Goal: Download file/media

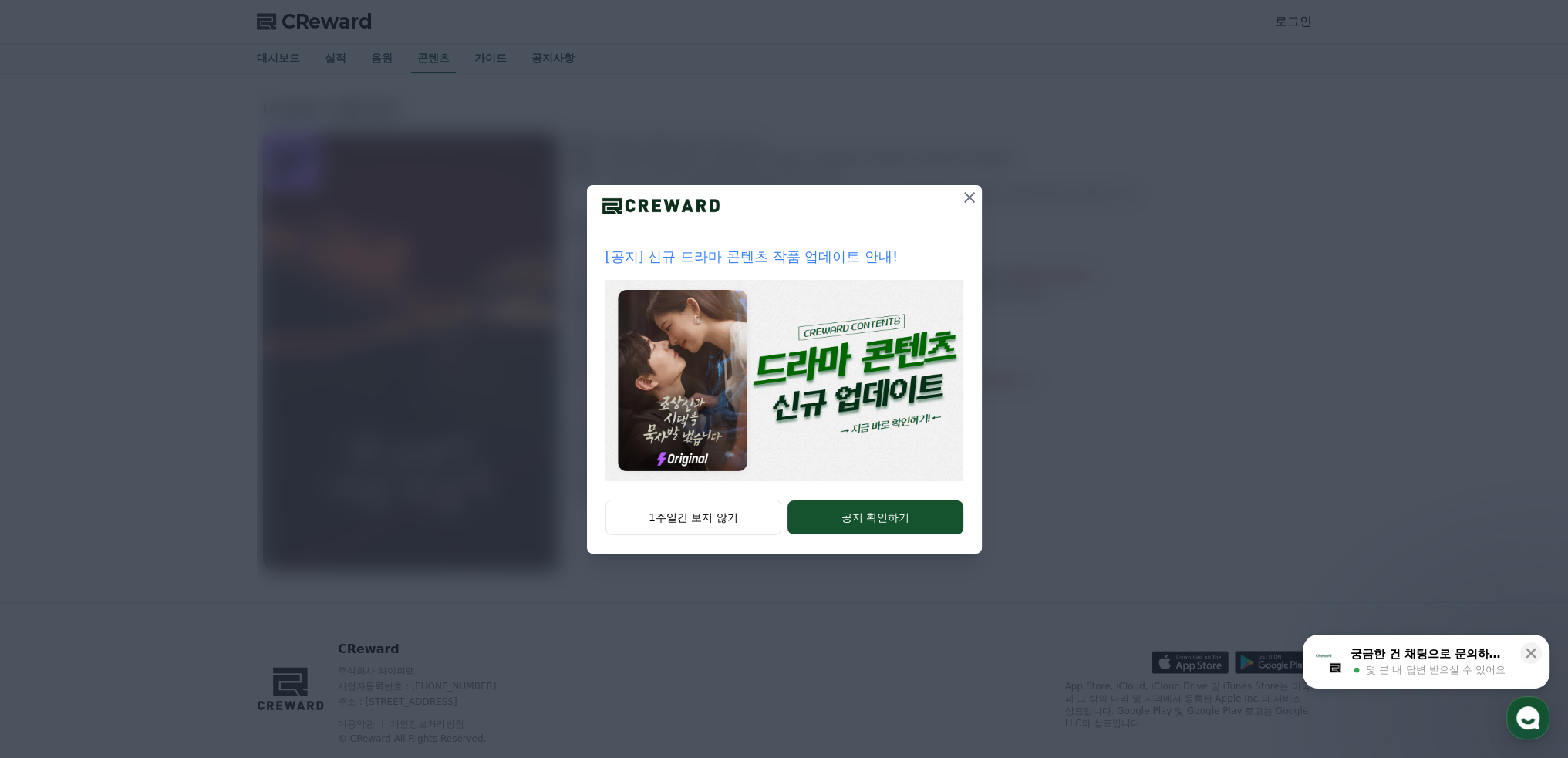
click at [966, 201] on icon at bounding box center [969, 198] width 19 height 19
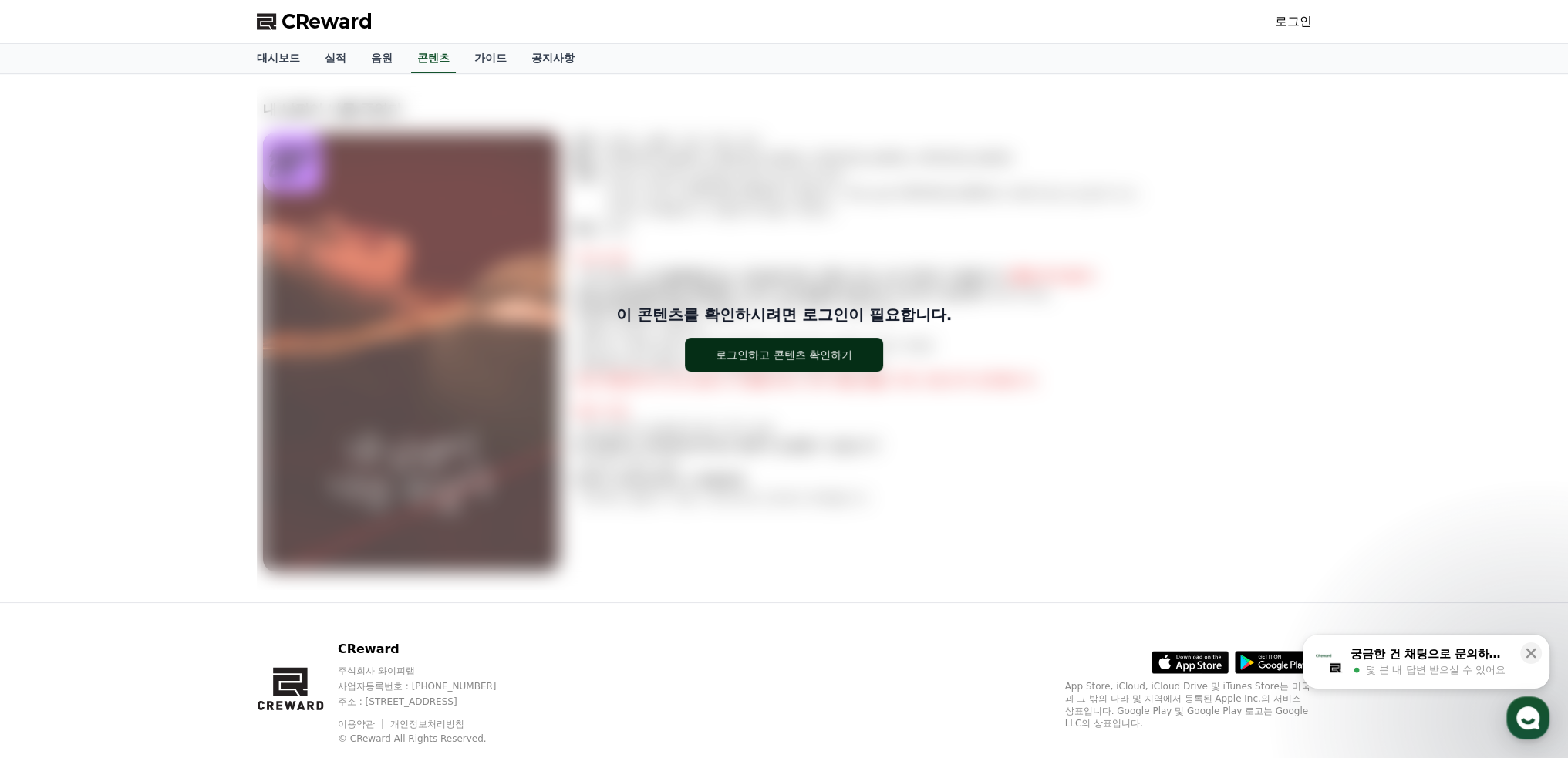
click at [799, 350] on div "로그인하고 콘텐츠 확인하기" at bounding box center [784, 355] width 137 height 15
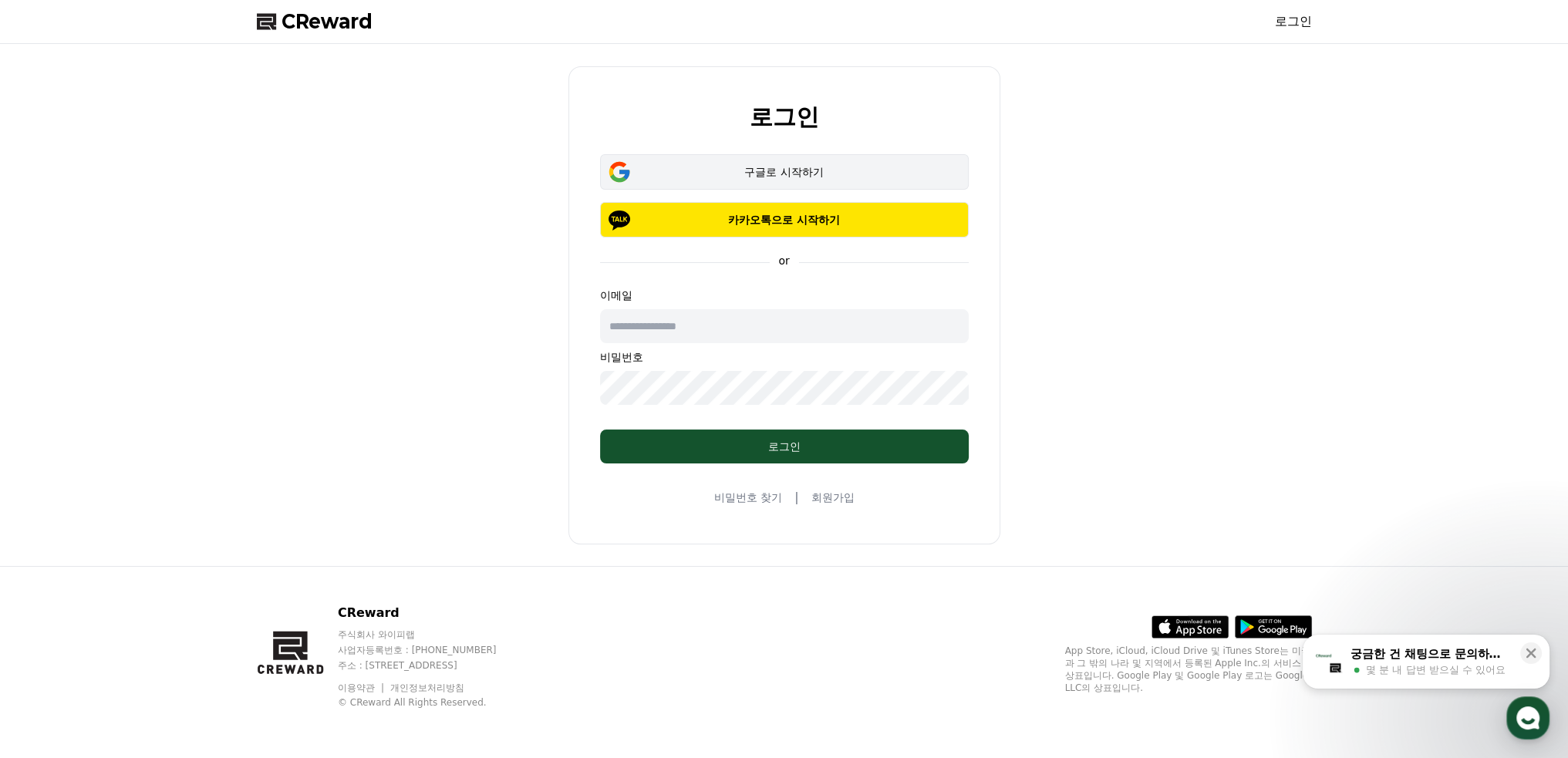
click at [792, 171] on div "구글로 시작하기" at bounding box center [784, 172] width 324 height 15
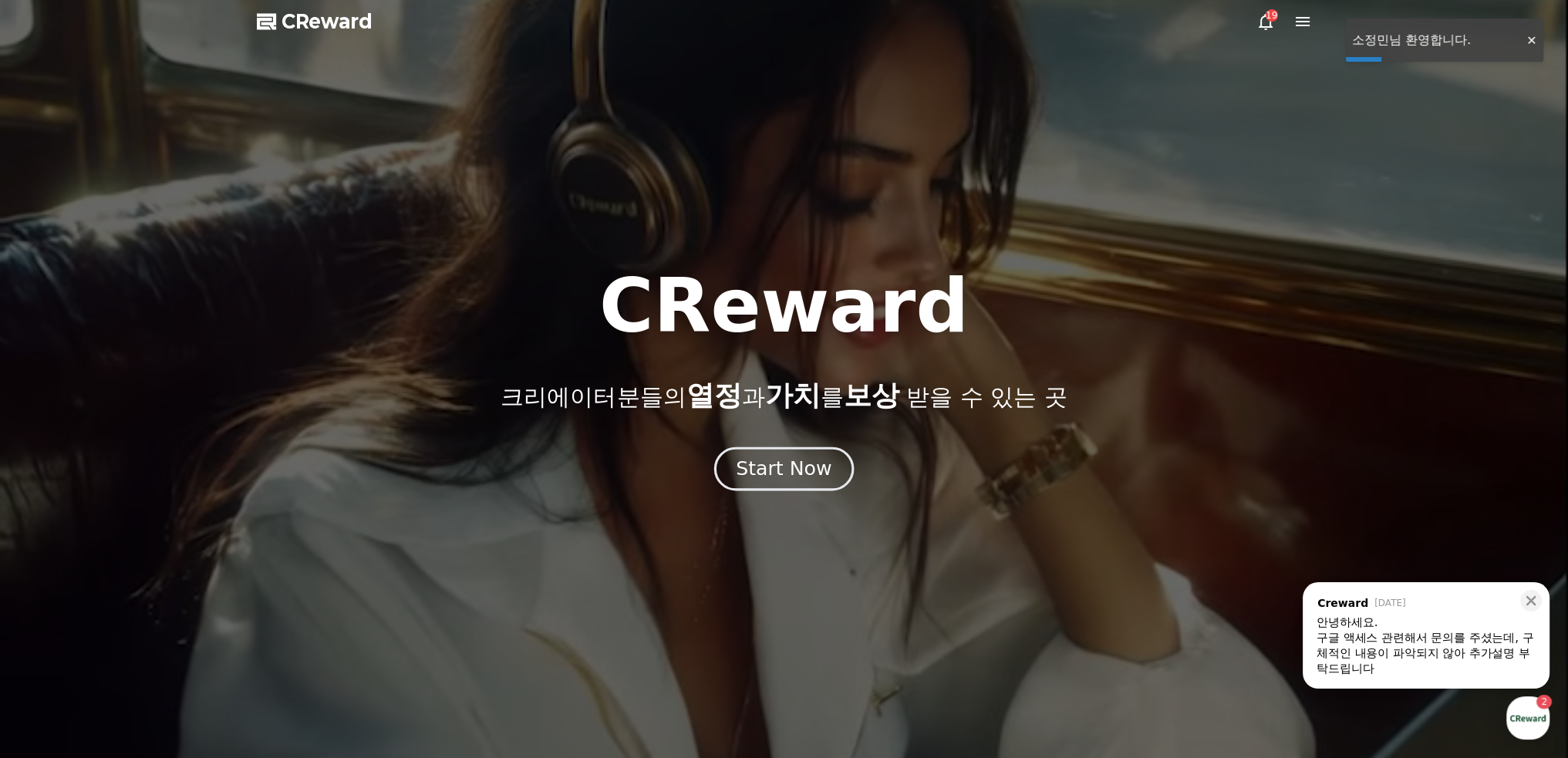
click at [798, 474] on div "Start Now" at bounding box center [783, 469] width 96 height 26
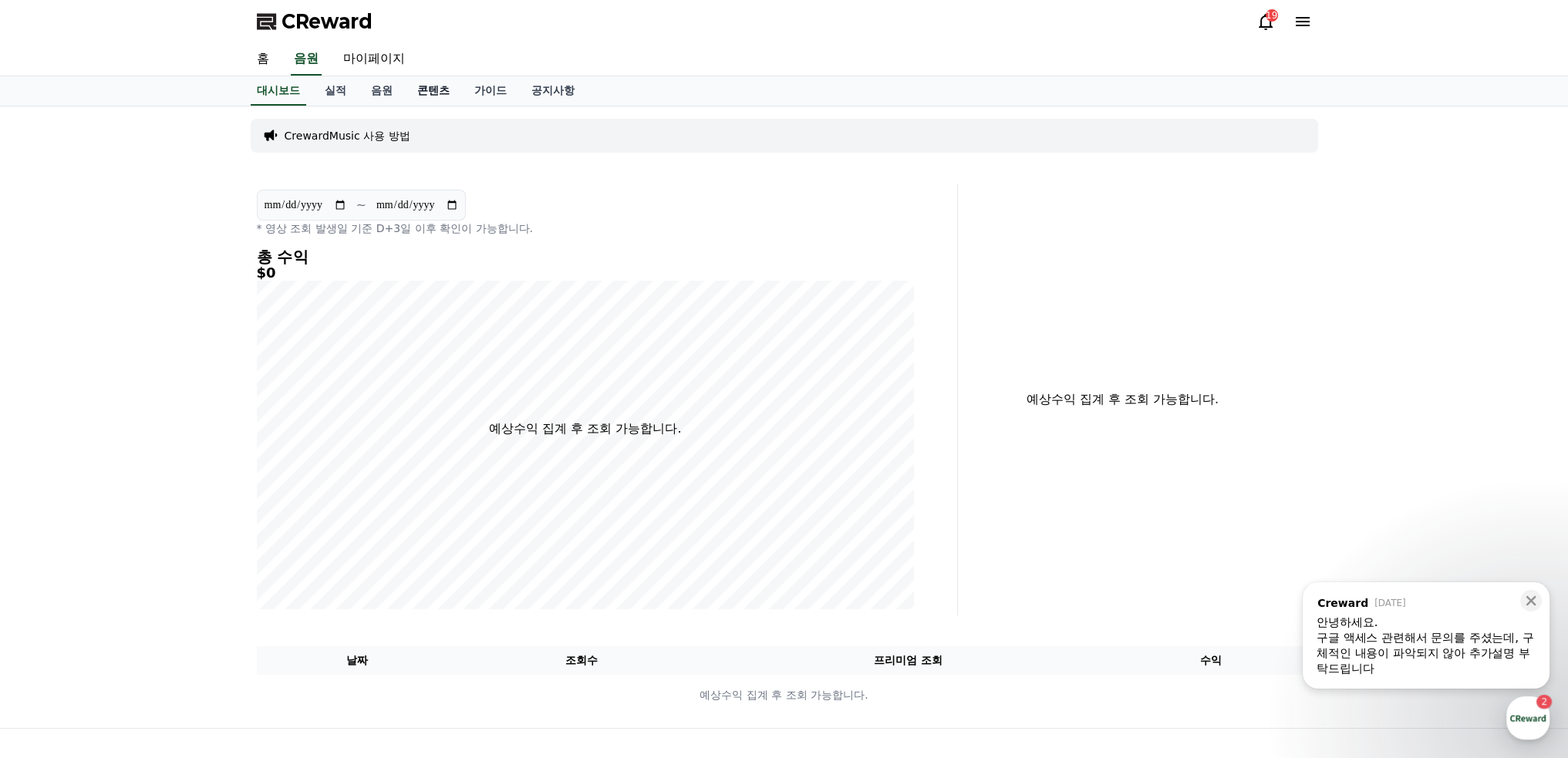
click at [418, 93] on link "콘텐츠" at bounding box center [433, 91] width 57 height 29
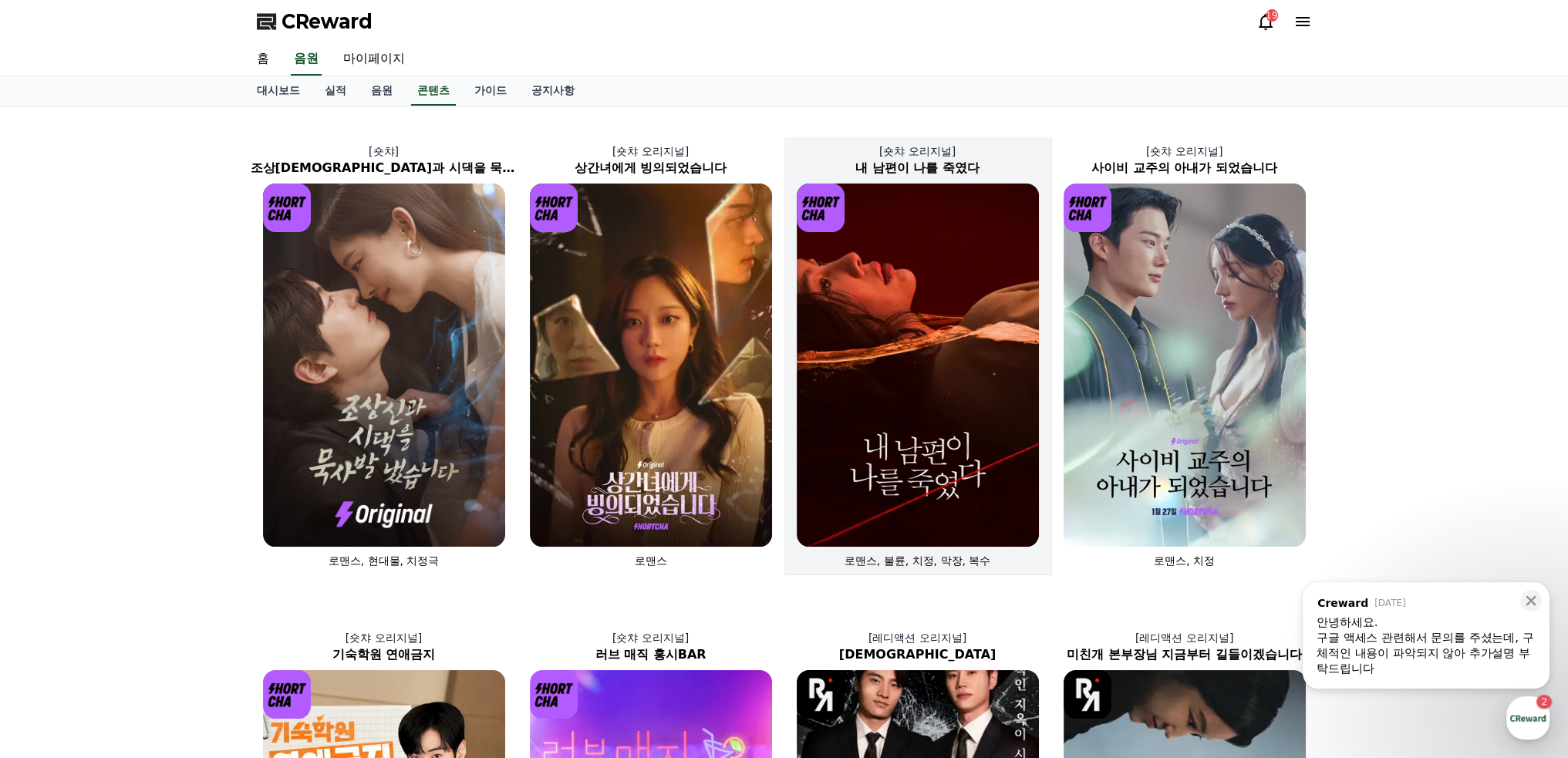
click at [873, 460] on img at bounding box center [917, 365] width 242 height 363
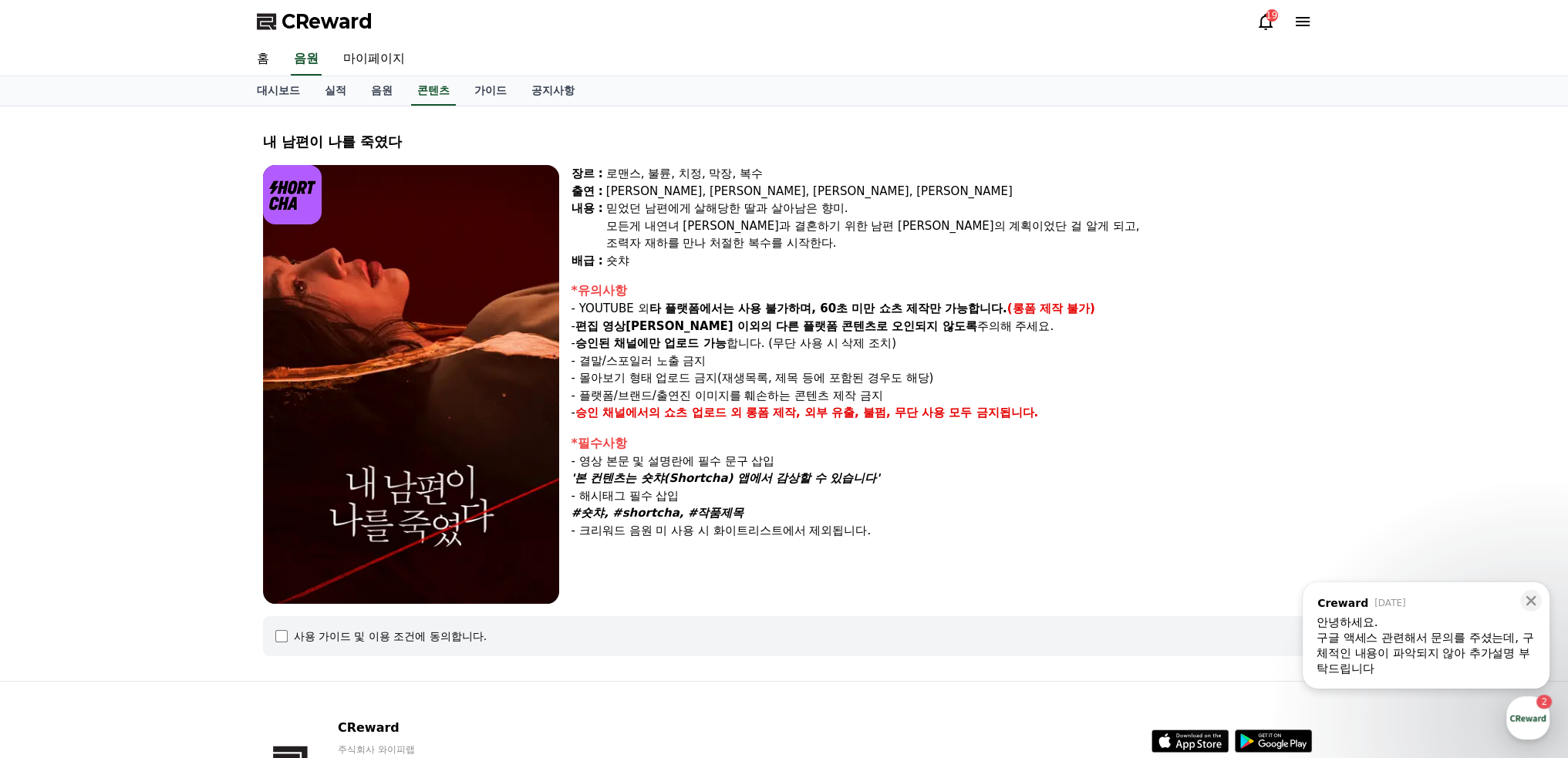
select select
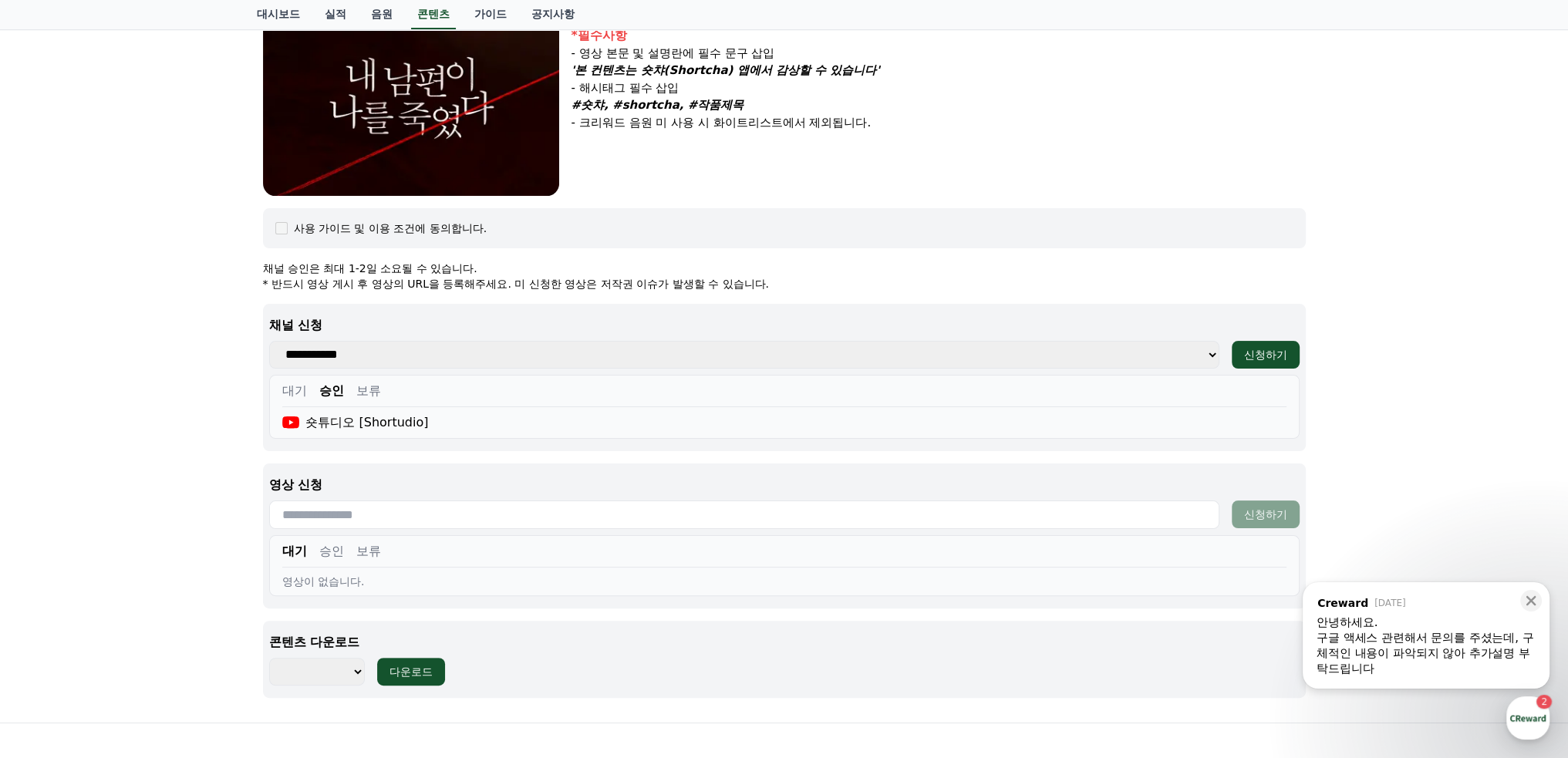
scroll to position [562, 0]
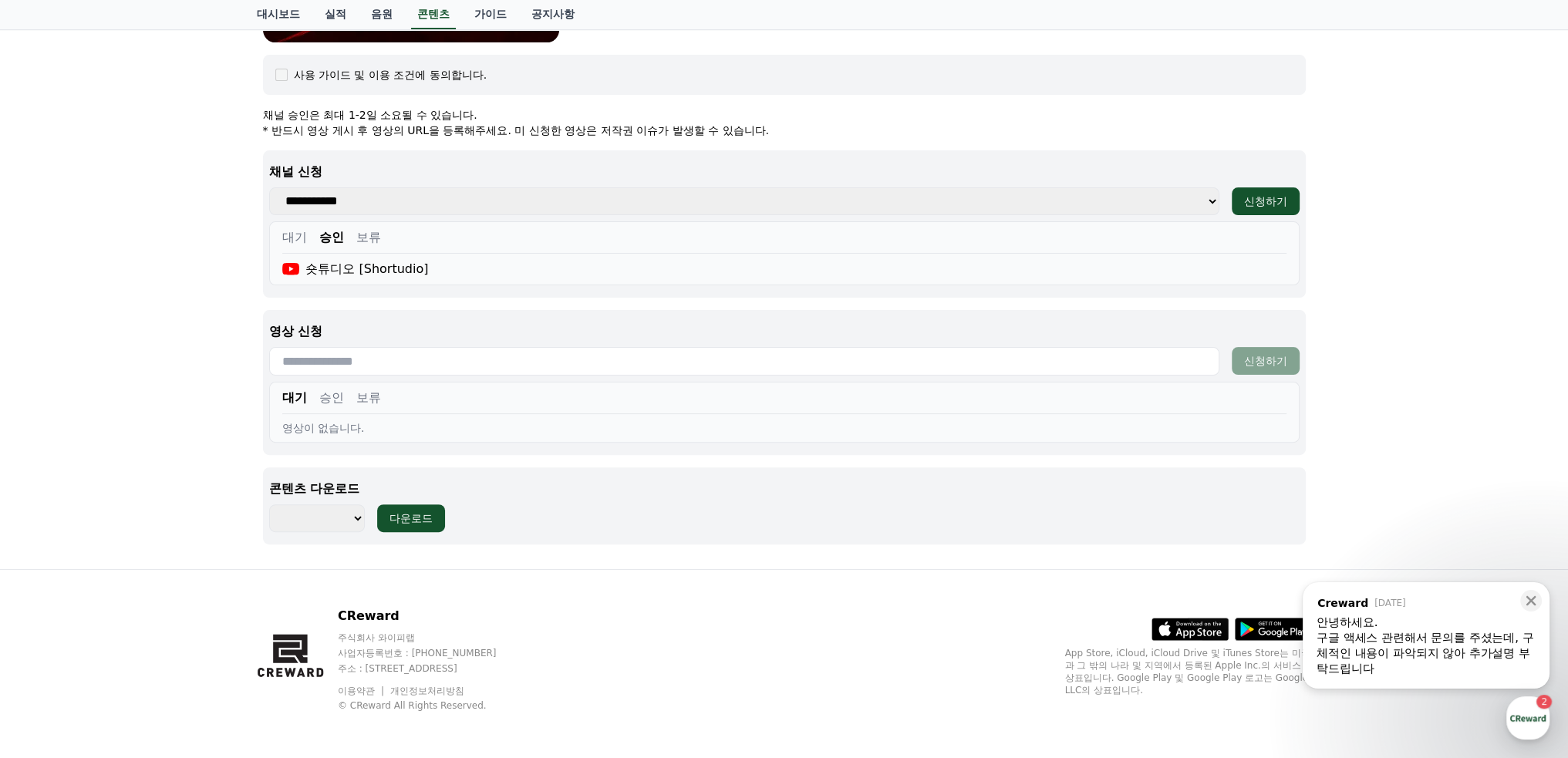
click at [336, 403] on button "승인" at bounding box center [331, 398] width 25 height 19
click at [364, 401] on button "보류" at bounding box center [368, 398] width 25 height 19
click at [313, 402] on div "대기 승인 보류" at bounding box center [784, 401] width 1004 height 25
click at [328, 400] on button "승인" at bounding box center [331, 398] width 25 height 19
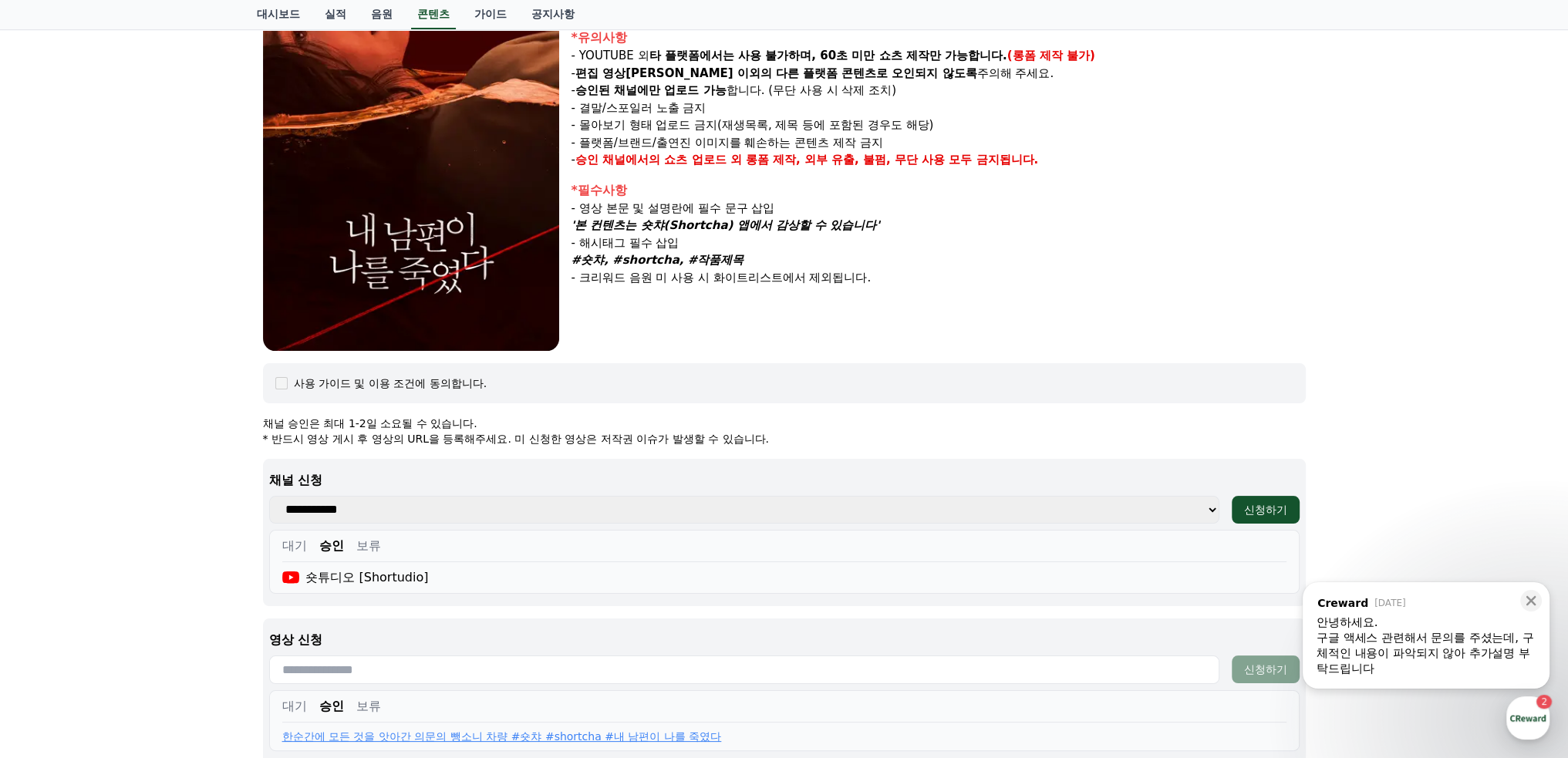
scroll to position [0, 0]
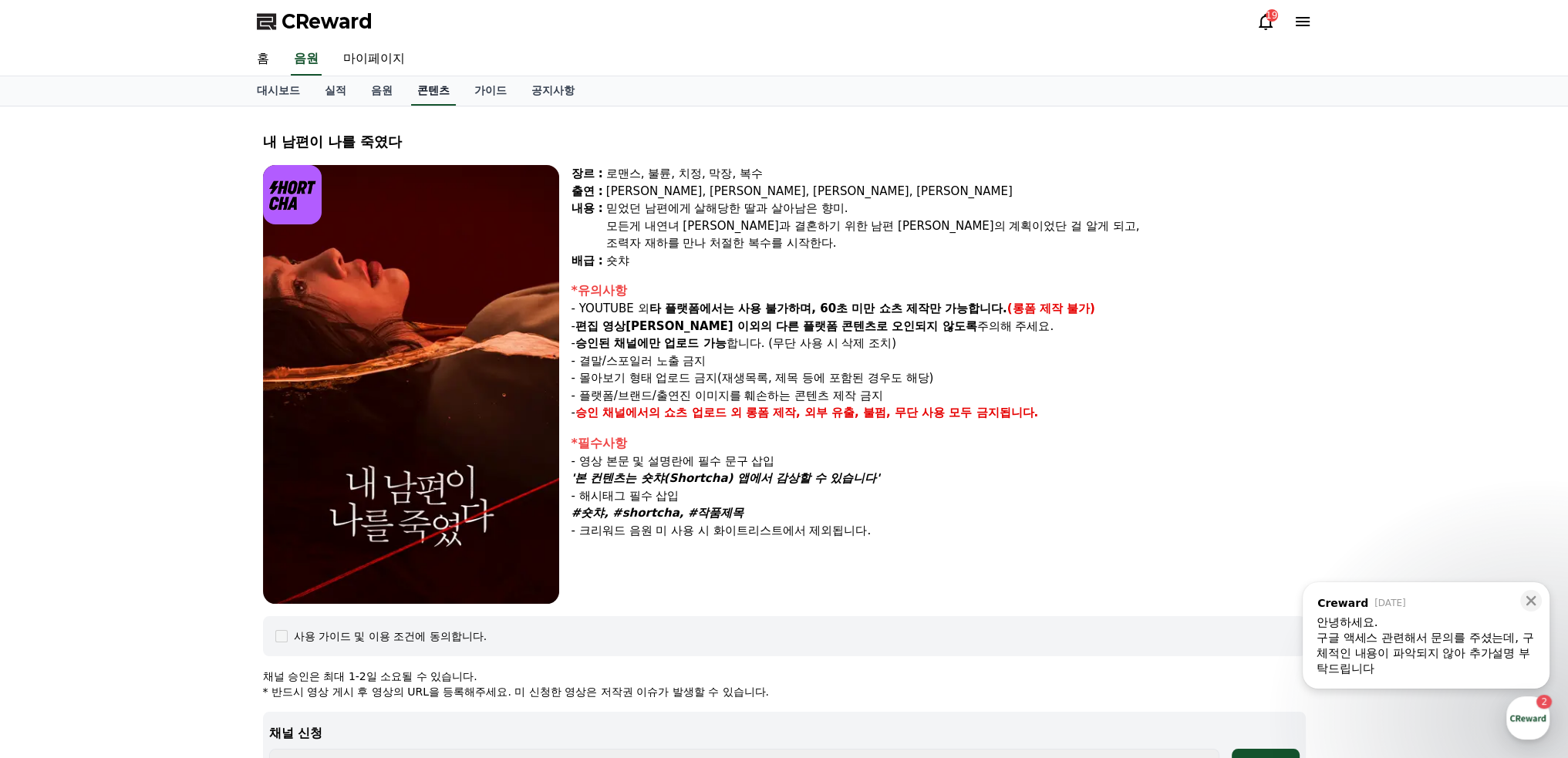
click at [423, 92] on link "콘텐츠" at bounding box center [433, 91] width 45 height 29
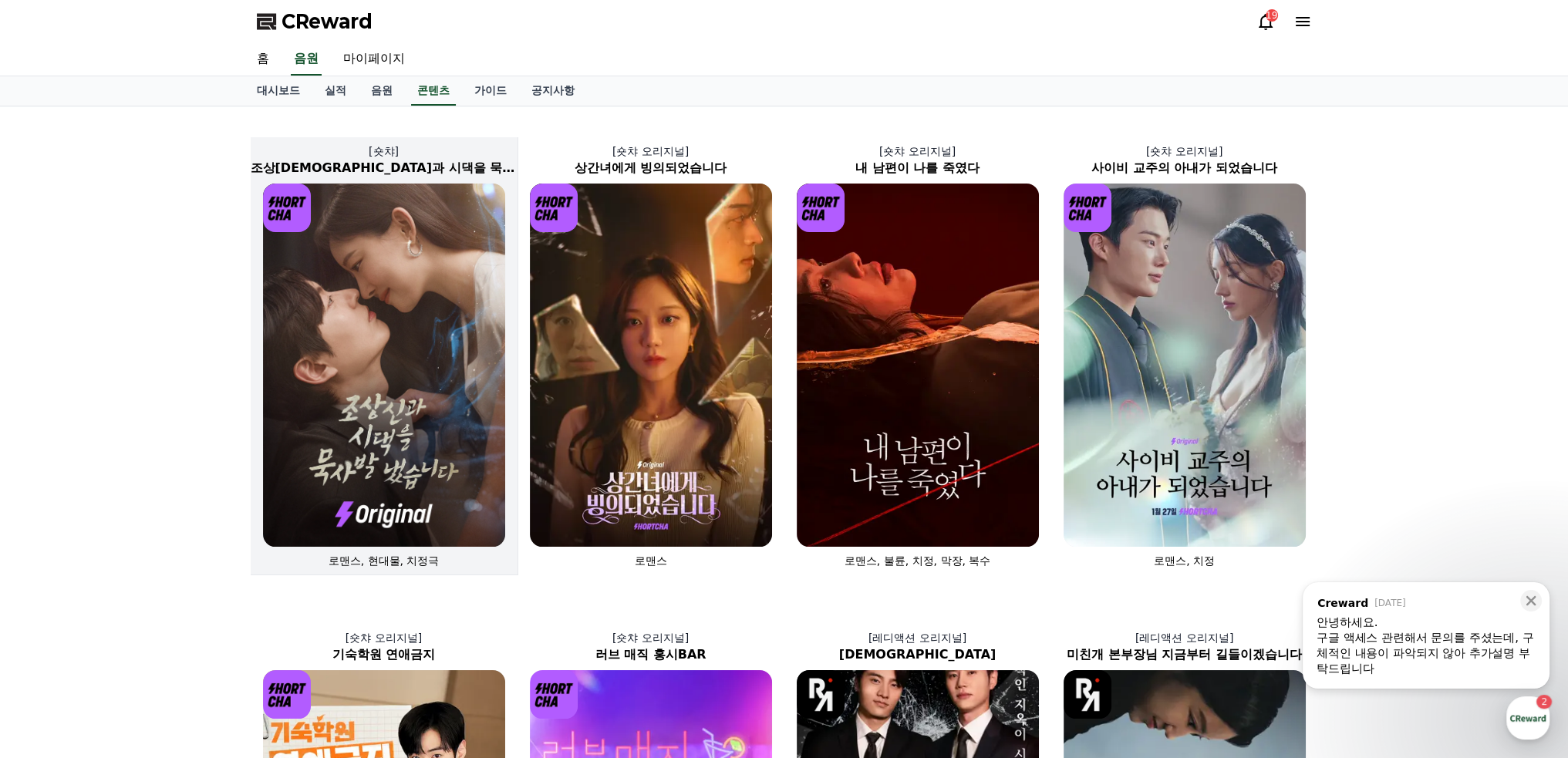
click at [399, 327] on img at bounding box center [383, 365] width 242 height 363
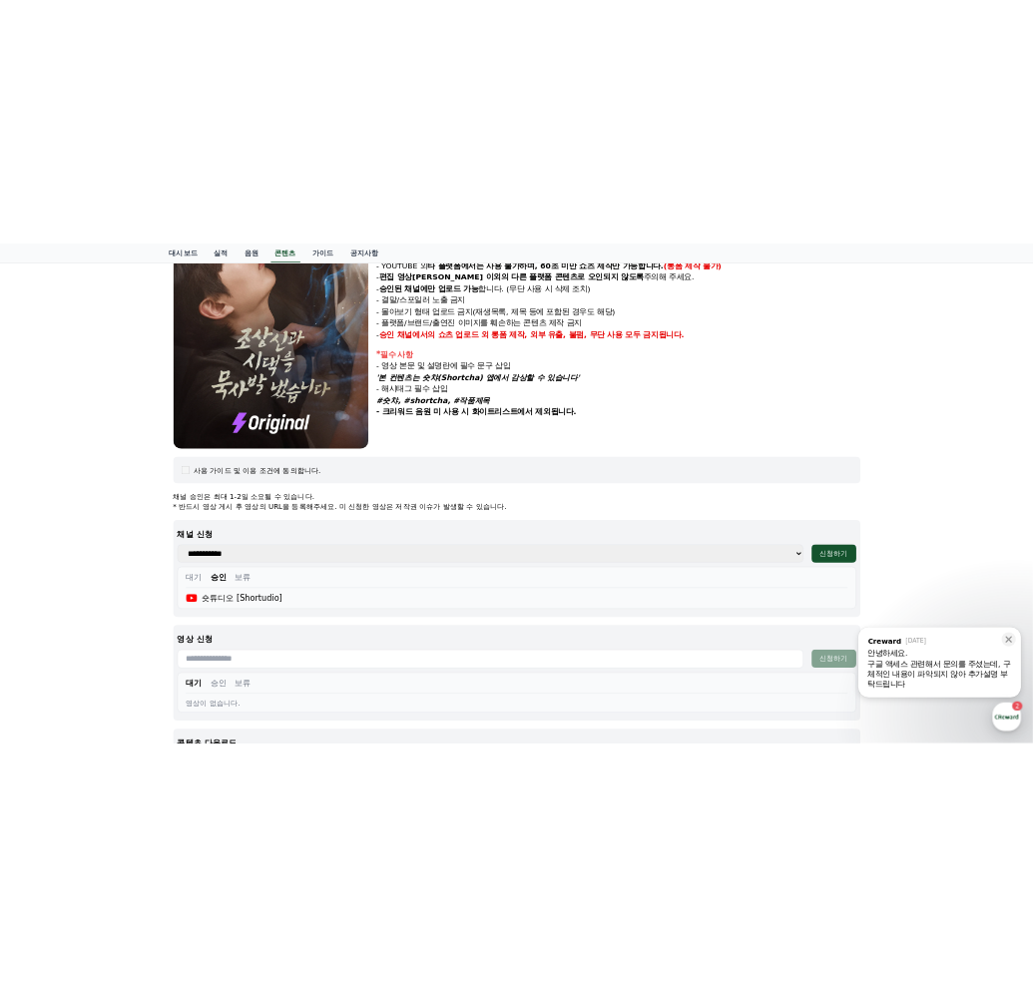
scroll to position [646, 0]
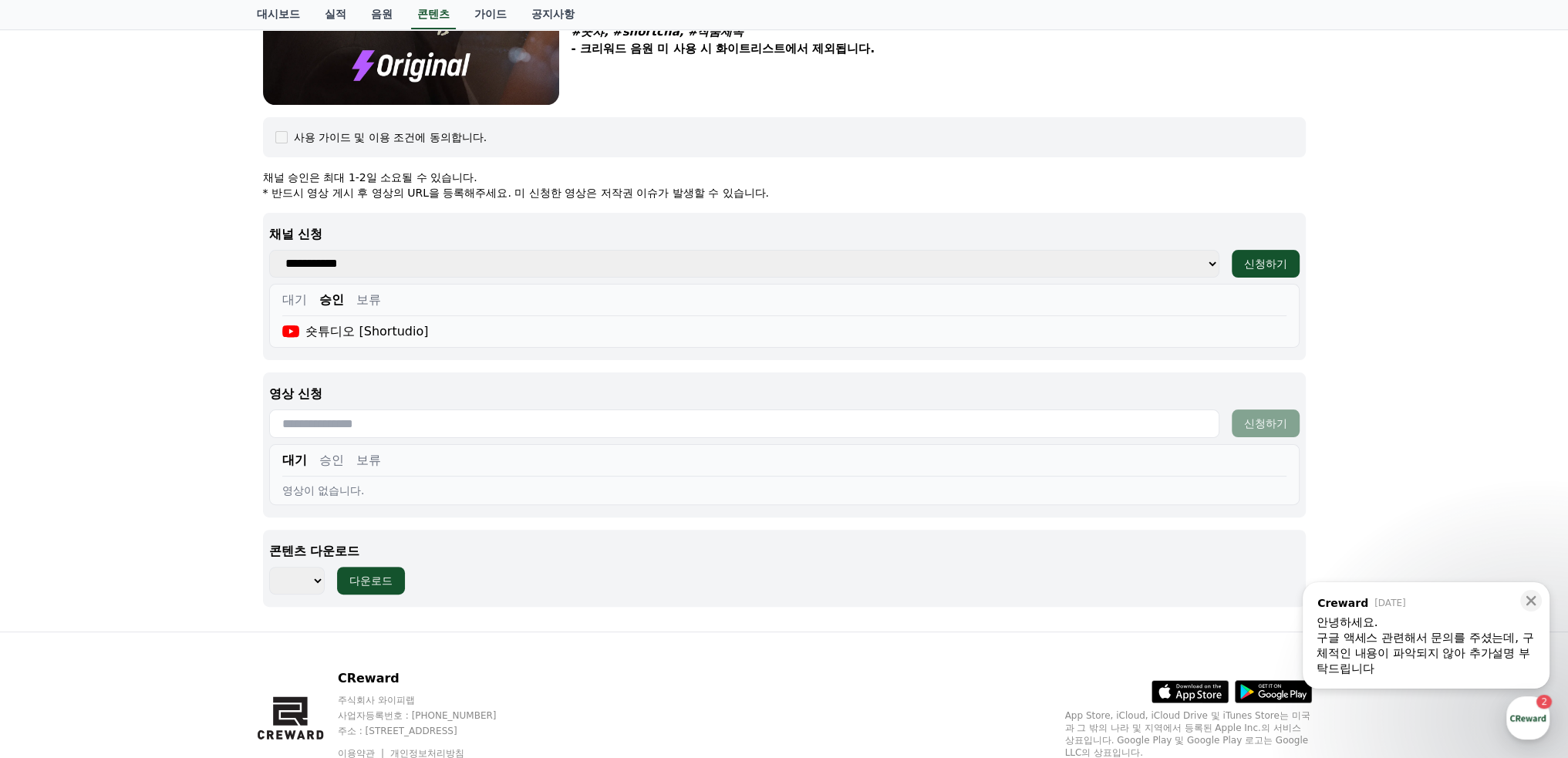
click at [321, 595] on div "콘텐츠 다운로드 *** *** *** *** *** *** *** *** *** *** *** *** *** *** *** *** *** **…" at bounding box center [784, 569] width 1043 height 77
click at [321, 586] on select "*** *** *** *** *** *** *** *** *** *** *** *** *** *** *** *** *** *** *** ***…" at bounding box center [297, 581] width 56 height 28
select select "**********"
click at [269, 567] on select "*** *** *** *** *** *** *** *** *** *** *** *** *** *** *** *** *** *** *** ***…" at bounding box center [297, 581] width 56 height 28
click at [390, 584] on div "다운로드" at bounding box center [371, 581] width 43 height 15
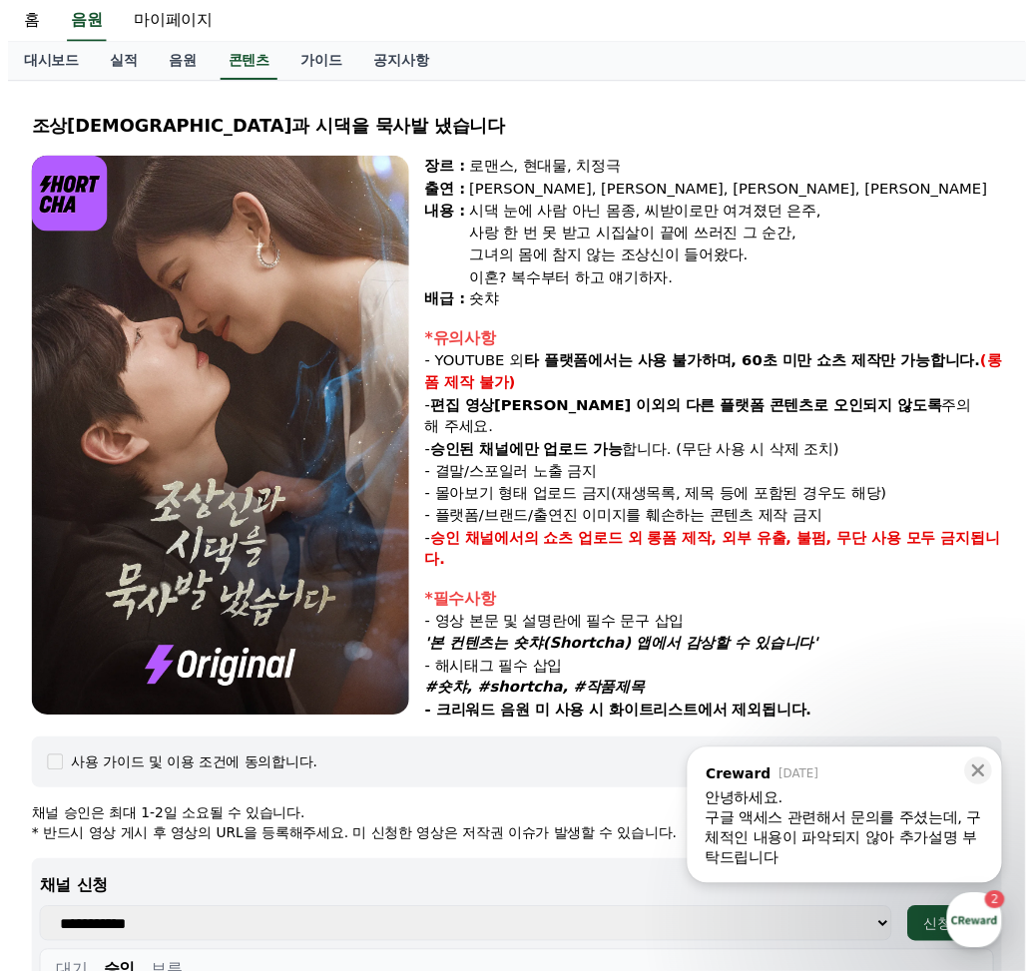
scroll to position [0, 0]
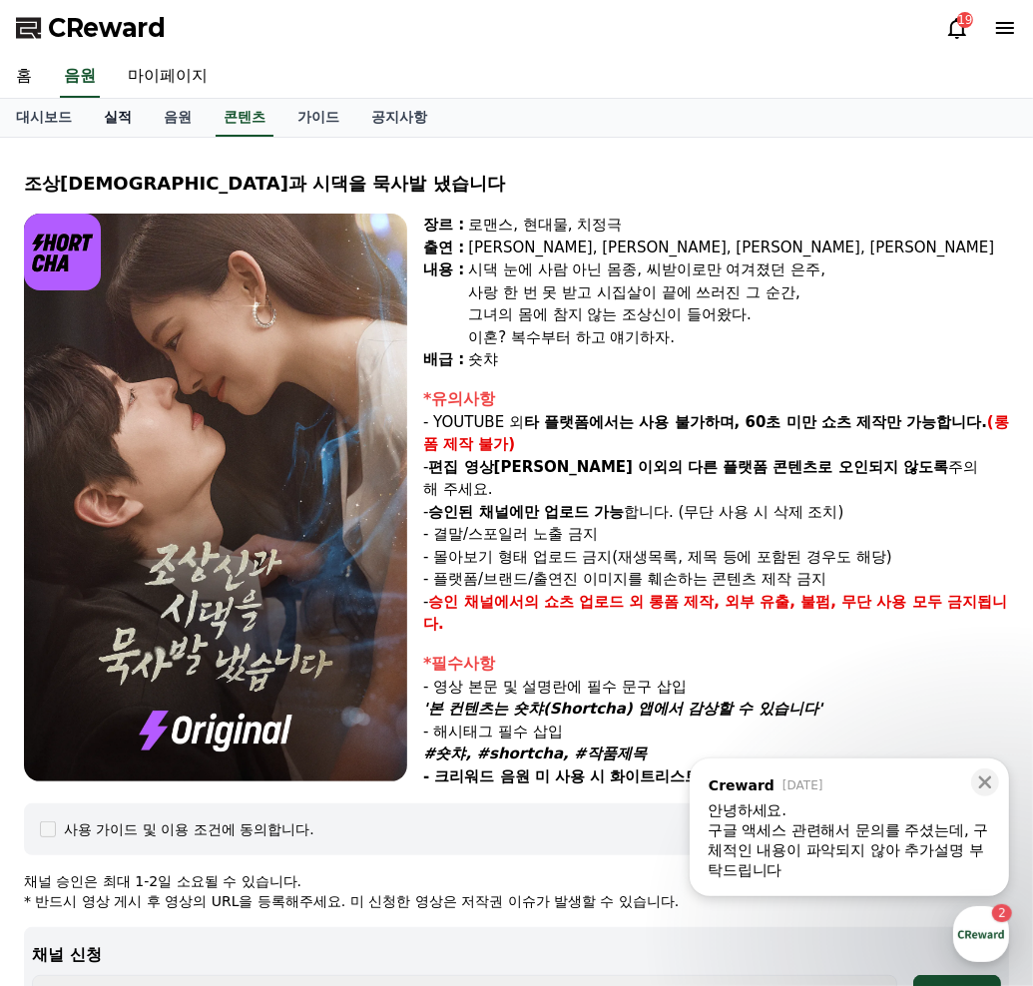
click at [109, 112] on link "실적" at bounding box center [118, 118] width 60 height 38
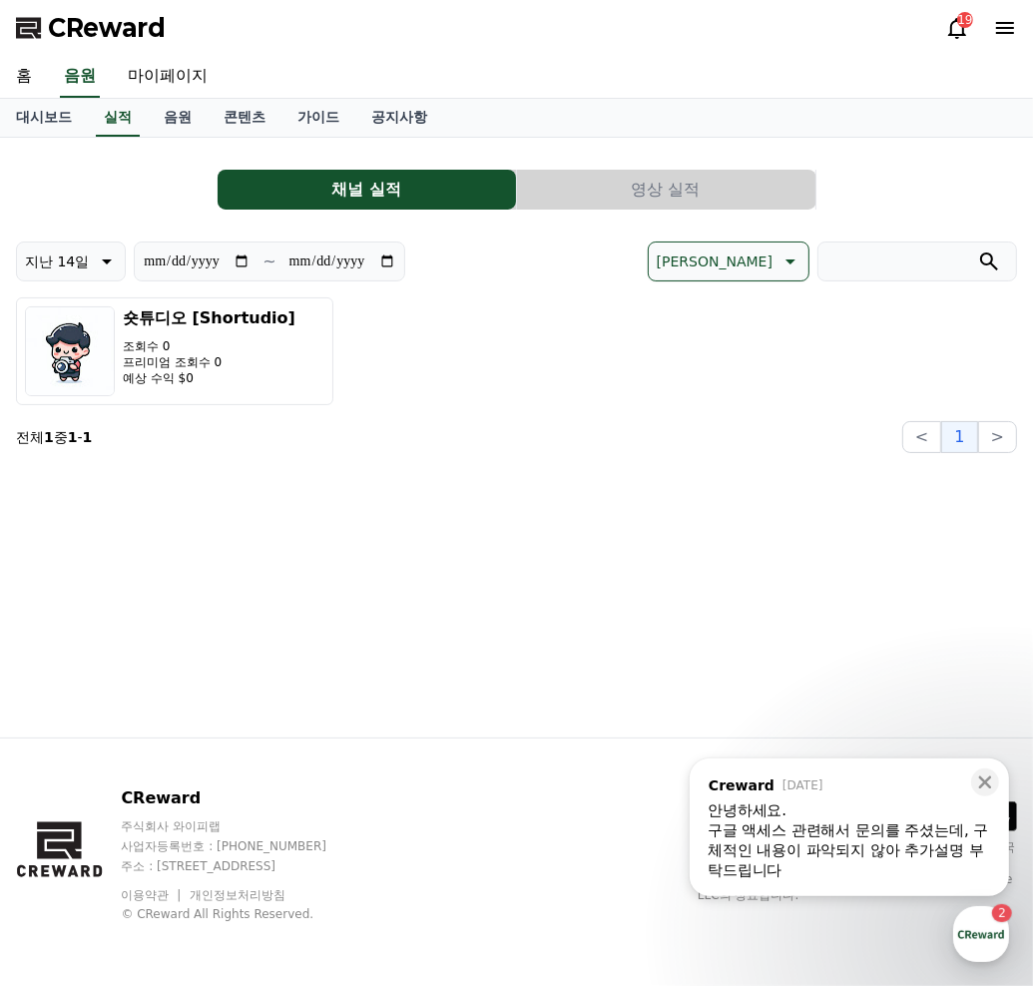
click at [112, 36] on span "CReward" at bounding box center [107, 28] width 118 height 32
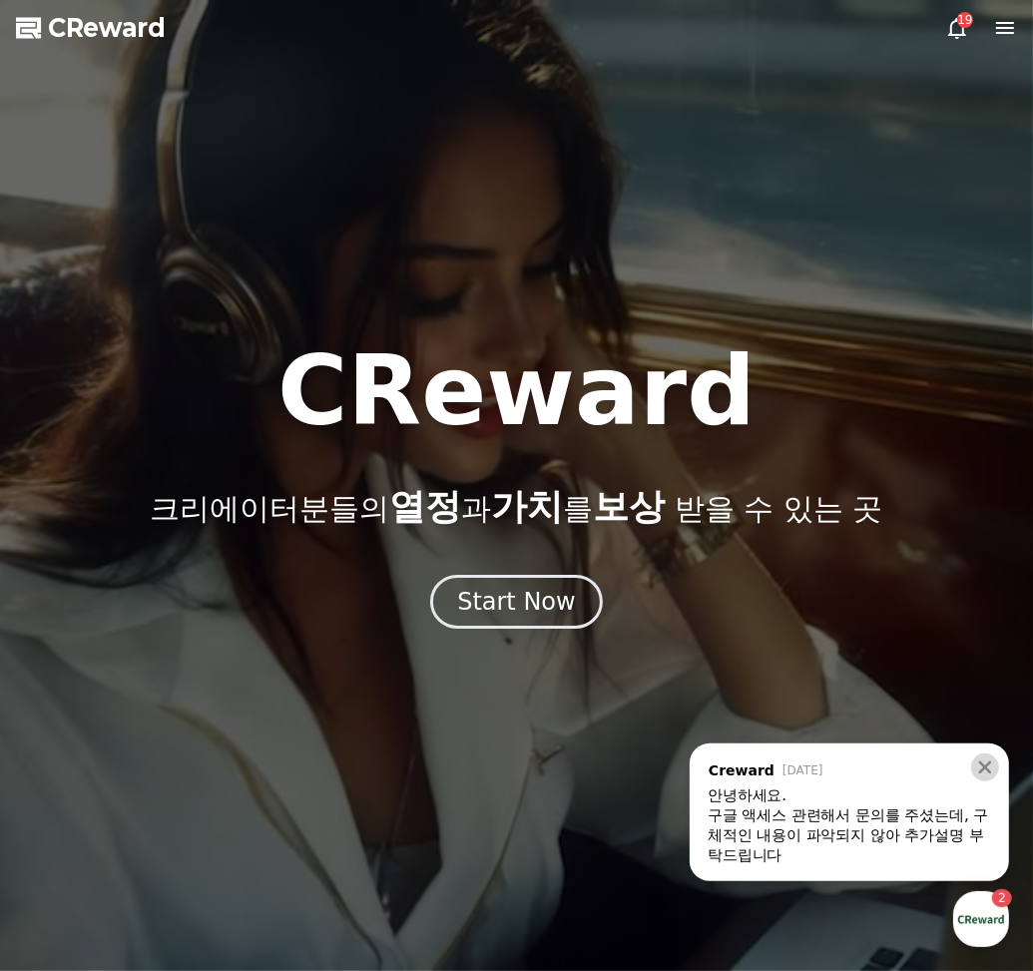
click at [991, 773] on icon at bounding box center [985, 768] width 20 height 20
